Goal: Task Accomplishment & Management: Manage account settings

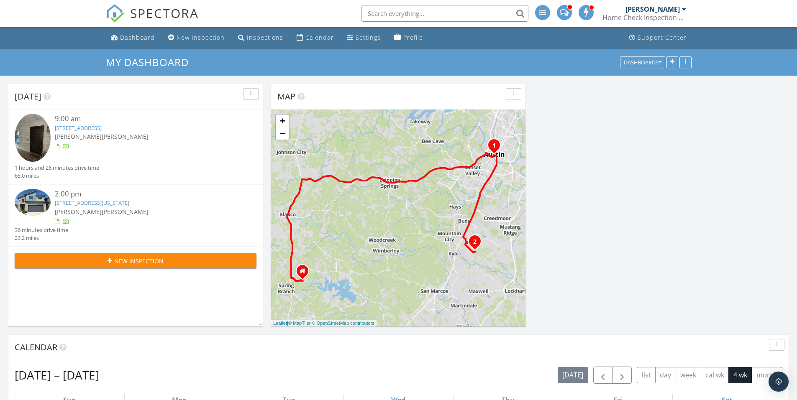
click at [91, 201] on link "[STREET_ADDRESS][US_STATE]" at bounding box center [92, 203] width 74 height 8
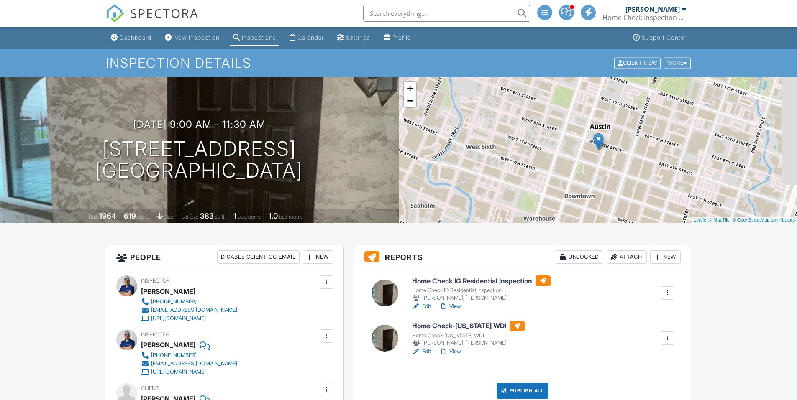
click at [462, 327] on h6 "Home Check-Texas WDI" at bounding box center [468, 326] width 113 height 11
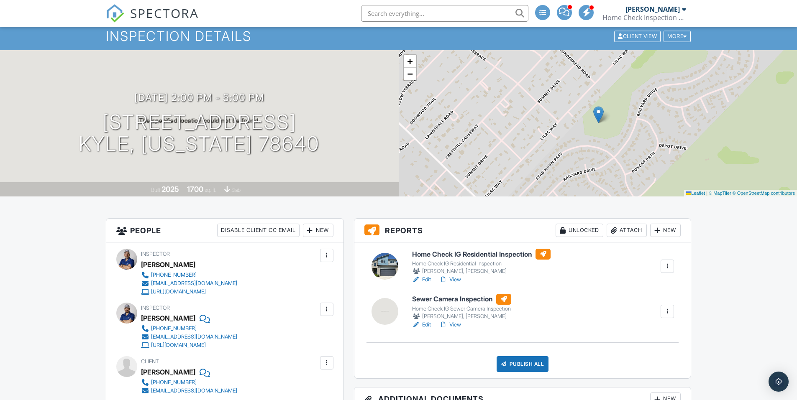
scroll to position [42, 0]
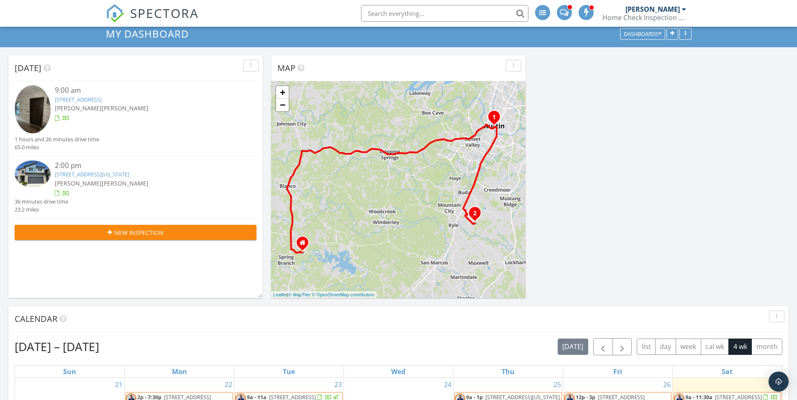
scroll to position [42, 0]
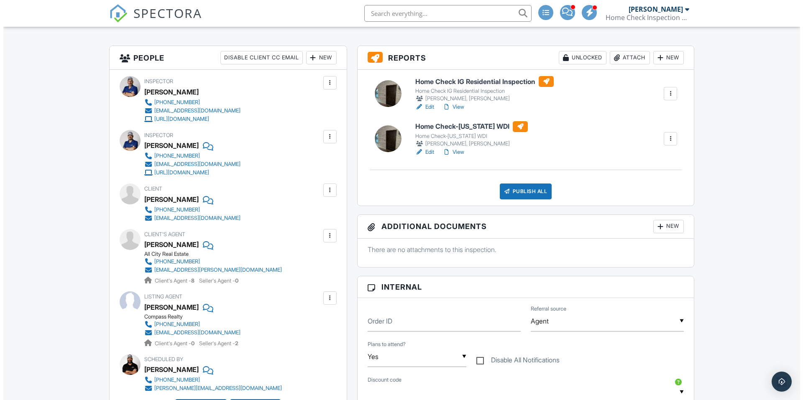
scroll to position [209, 0]
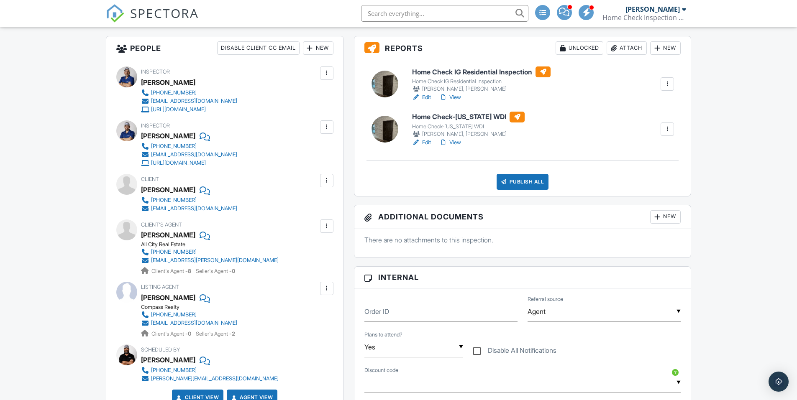
click at [532, 183] on div "Publish All" at bounding box center [523, 182] width 52 height 16
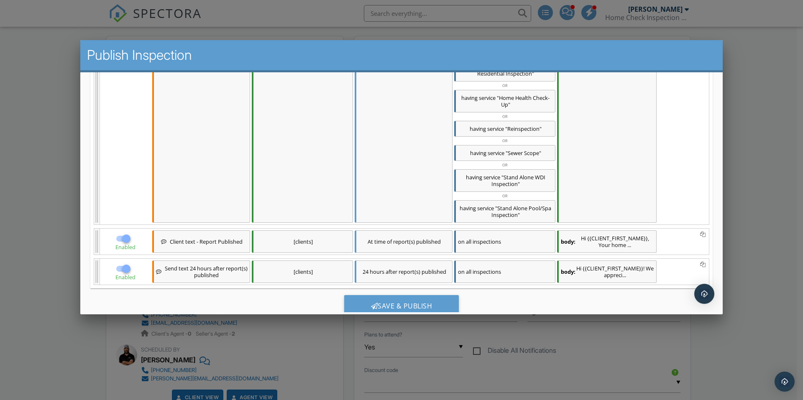
scroll to position [539, 0]
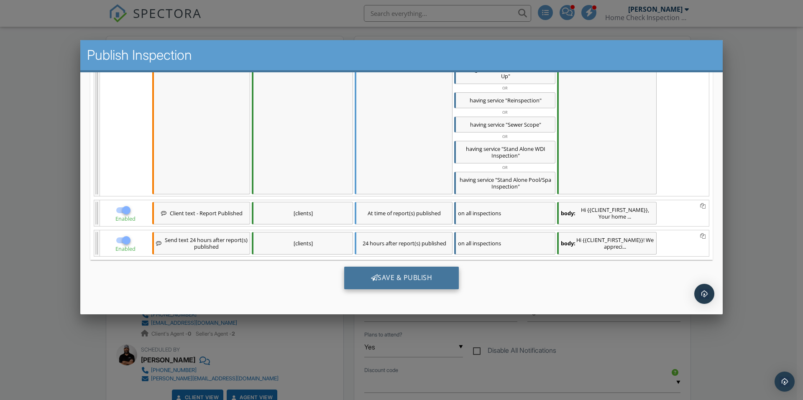
click at [390, 280] on div "Save & Publish" at bounding box center [401, 277] width 115 height 23
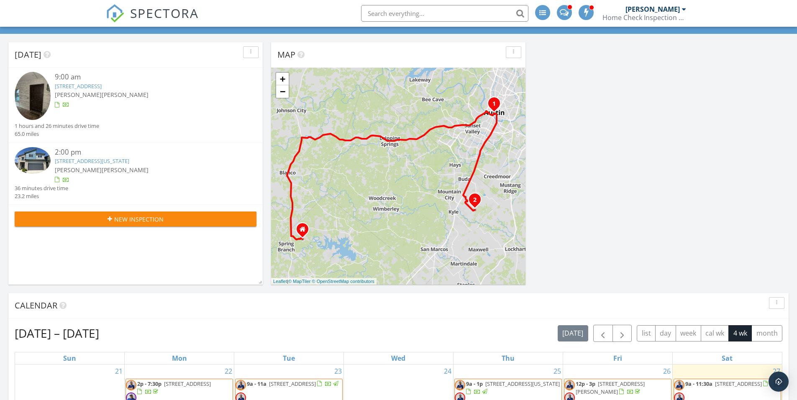
scroll to position [691, 810]
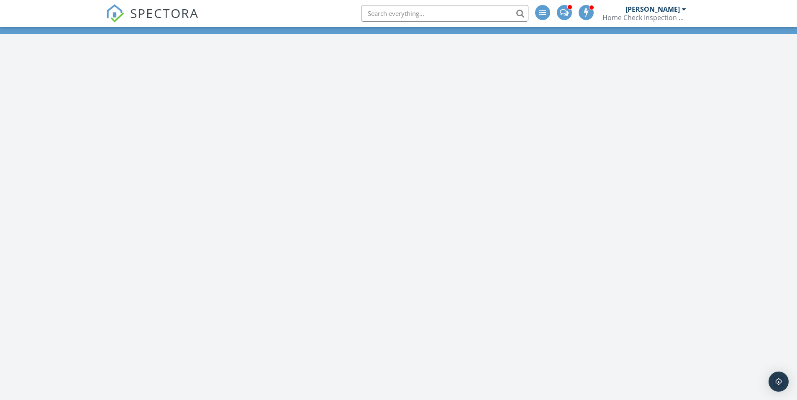
scroll to position [691, 810]
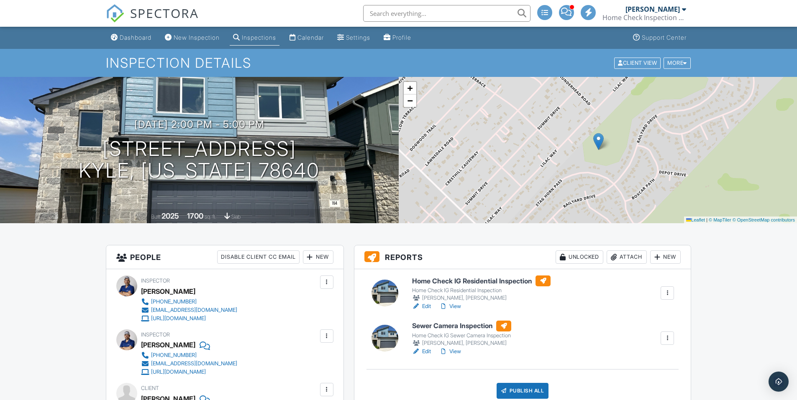
click at [388, 336] on div at bounding box center [384, 338] width 27 height 27
click at [387, 289] on div at bounding box center [384, 293] width 27 height 27
